Goal: Find specific page/section: Find specific page/section

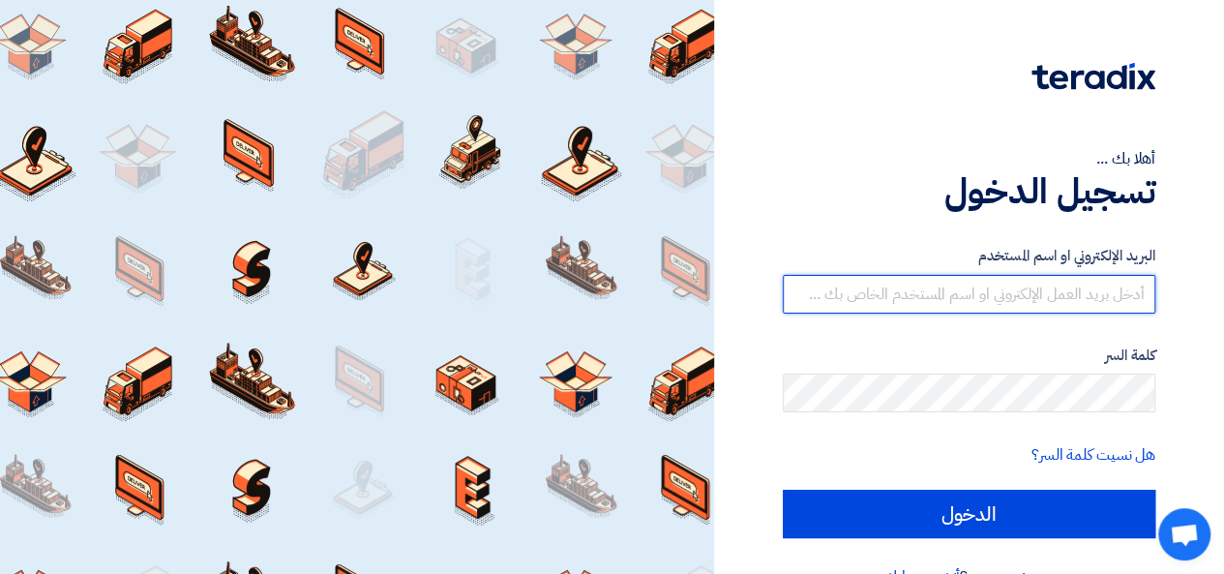
type input "[PERSON_NAME][EMAIL_ADDRESS][DOMAIN_NAME]"
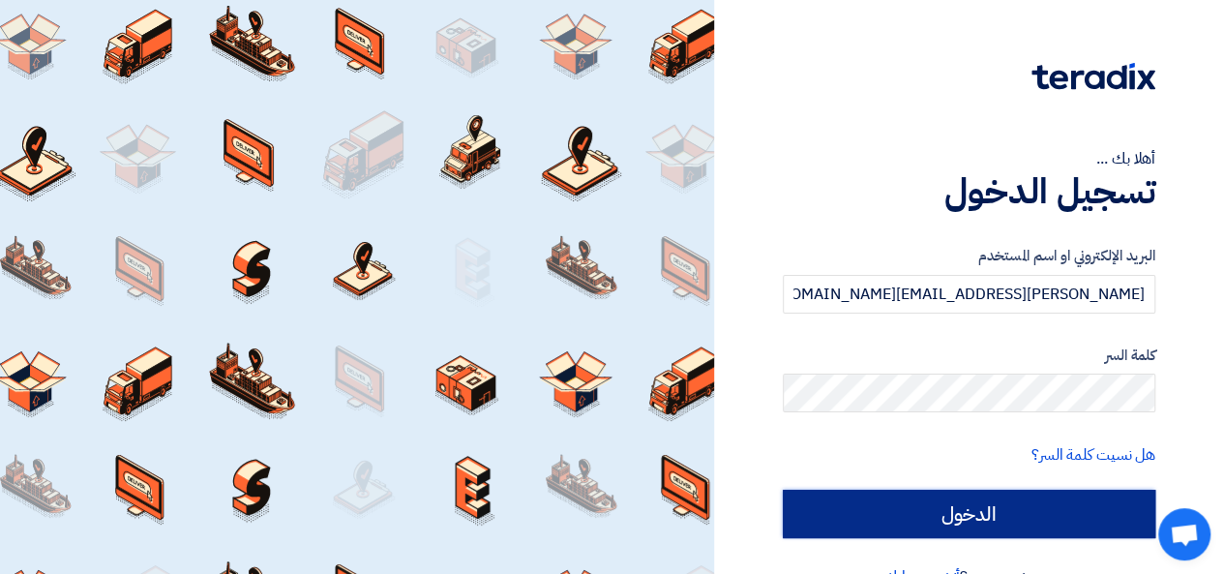
click at [857, 495] on input "الدخول" at bounding box center [969, 514] width 373 height 48
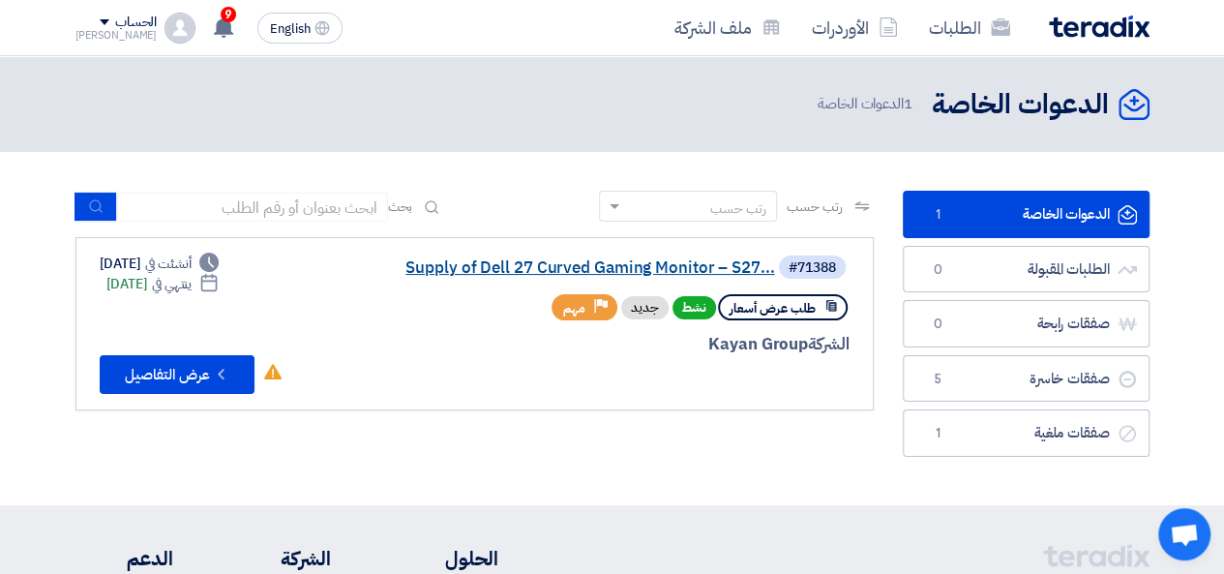
click at [603, 267] on link "Supply of Dell 27 Curved Gaming Monitor – S27..." at bounding box center [581, 267] width 387 height 17
